Goal: Task Accomplishment & Management: Manage account settings

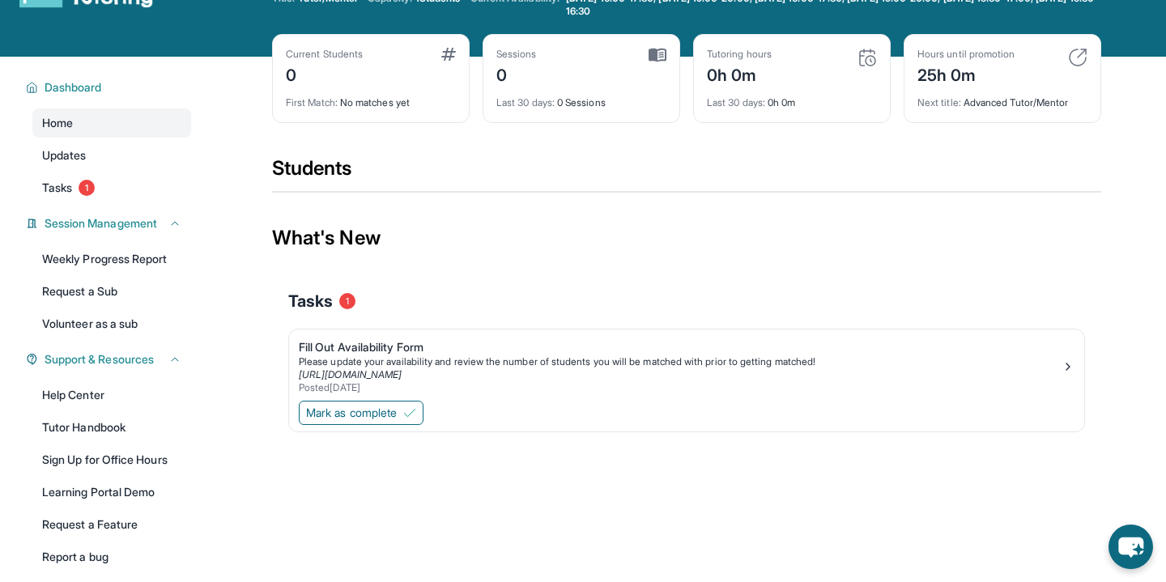
scroll to position [130, 0]
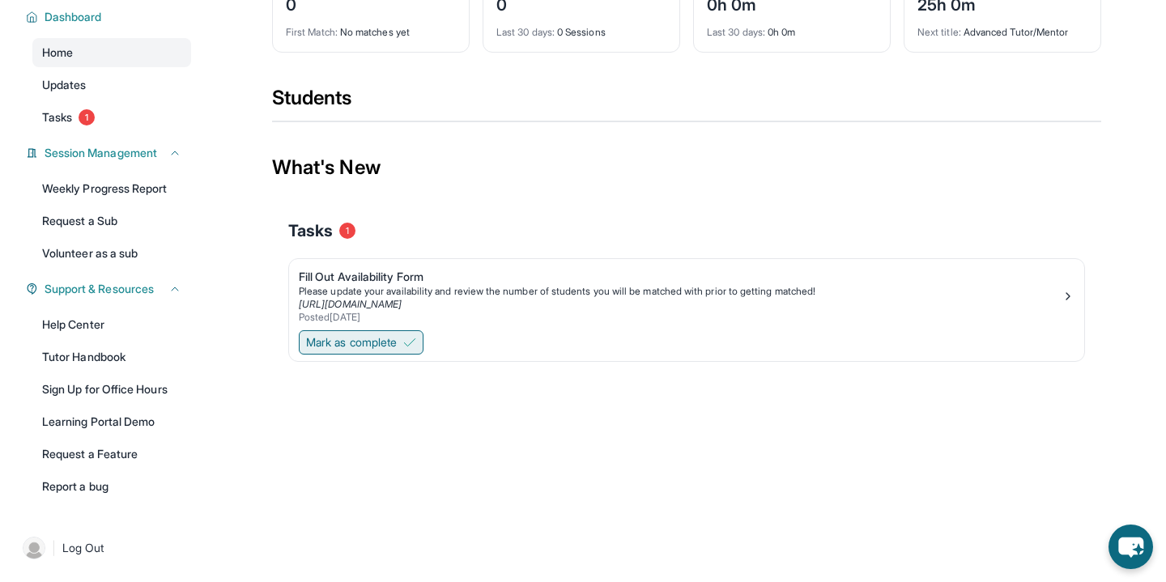
click at [364, 344] on span "Mark as complete" at bounding box center [351, 343] width 91 height 16
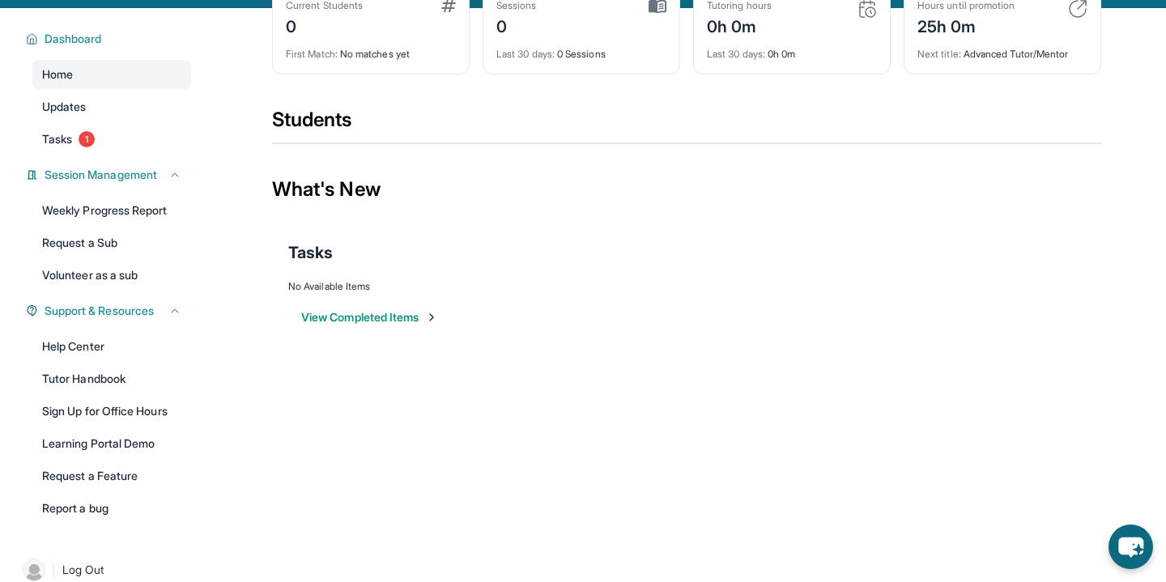
scroll to position [108, 0]
click at [369, 319] on button "View Completed Items" at bounding box center [369, 318] width 137 height 16
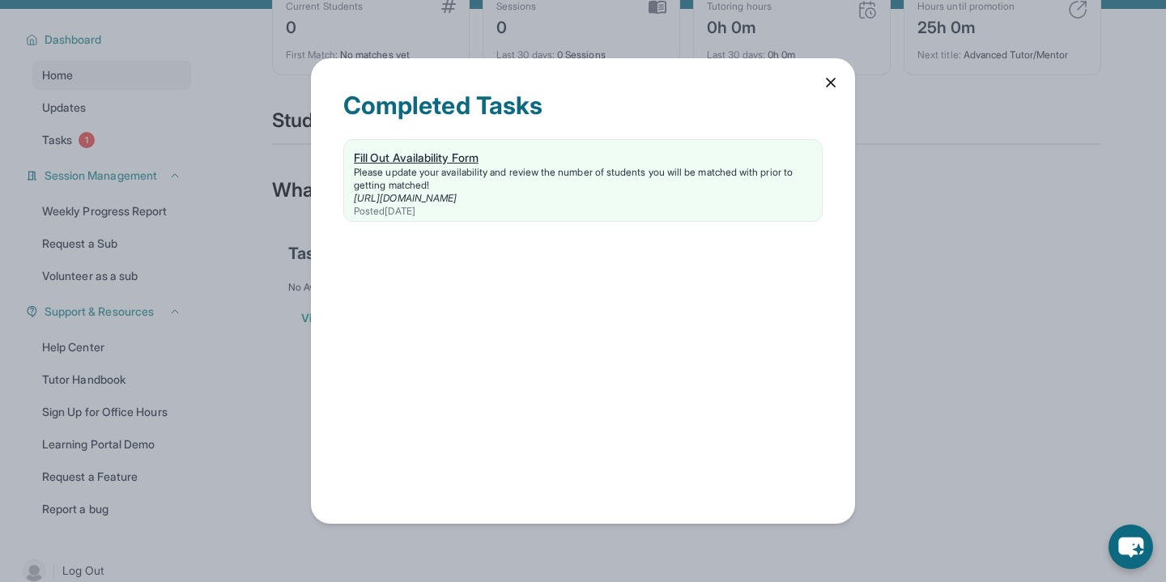
click at [451, 173] on div "Please update your availability and review the number of students you will be m…" at bounding box center [583, 179] width 458 height 26
click at [827, 86] on icon at bounding box center [831, 83] width 8 height 8
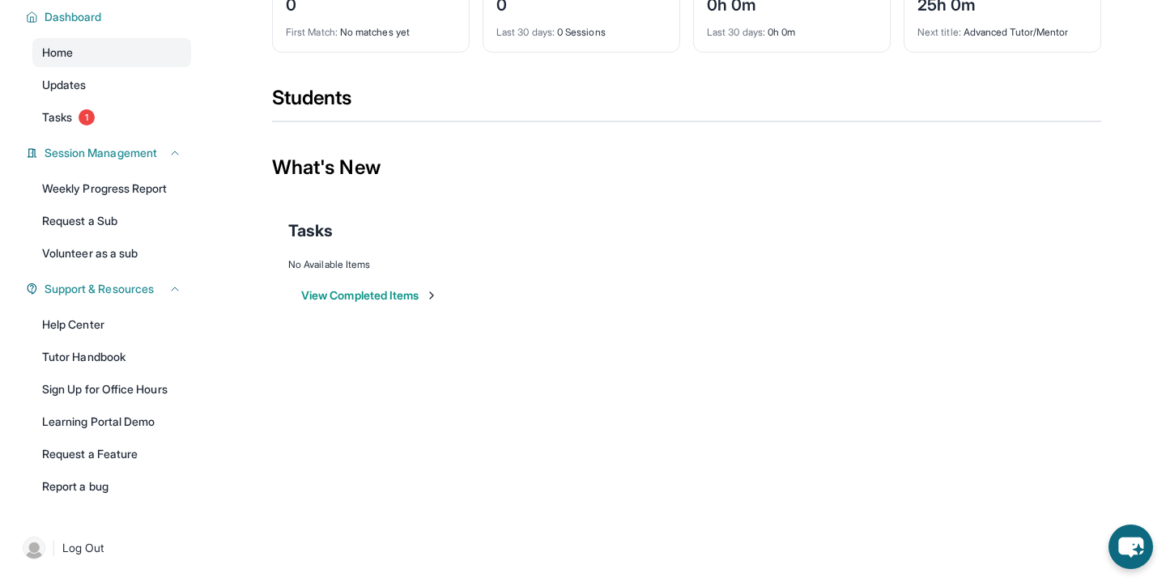
scroll to position [0, 0]
